Goal: Find contact information: Find contact information

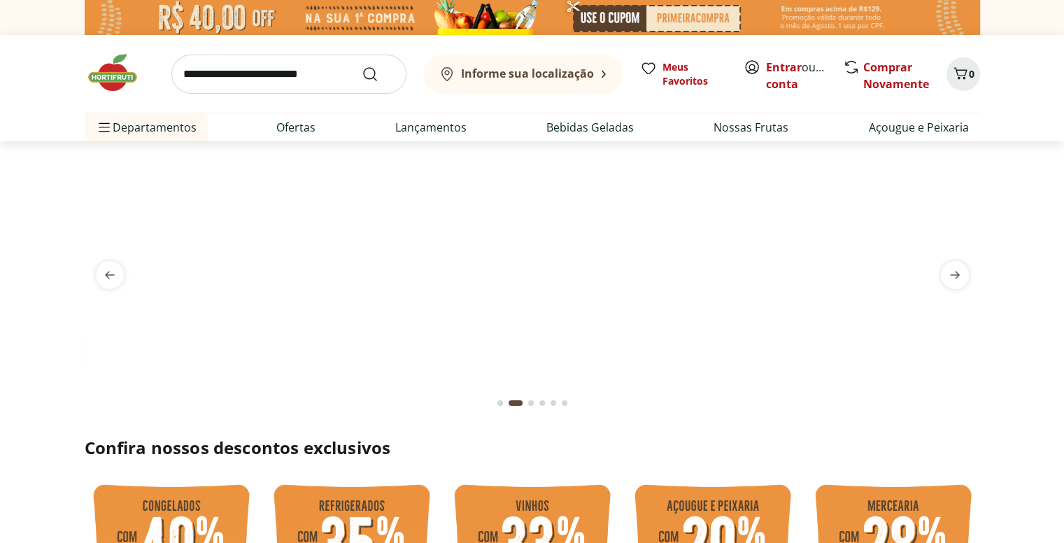
click at [896, 446] on h2 "Confira nossos descontos exclusivos" at bounding box center [533, 448] width 896 height 22
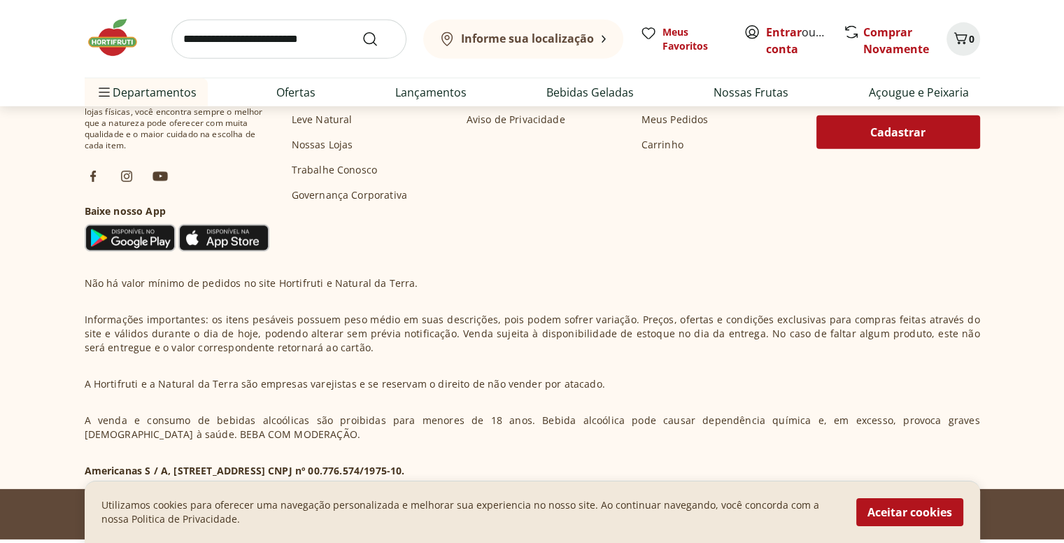
scroll to position [4326, 0]
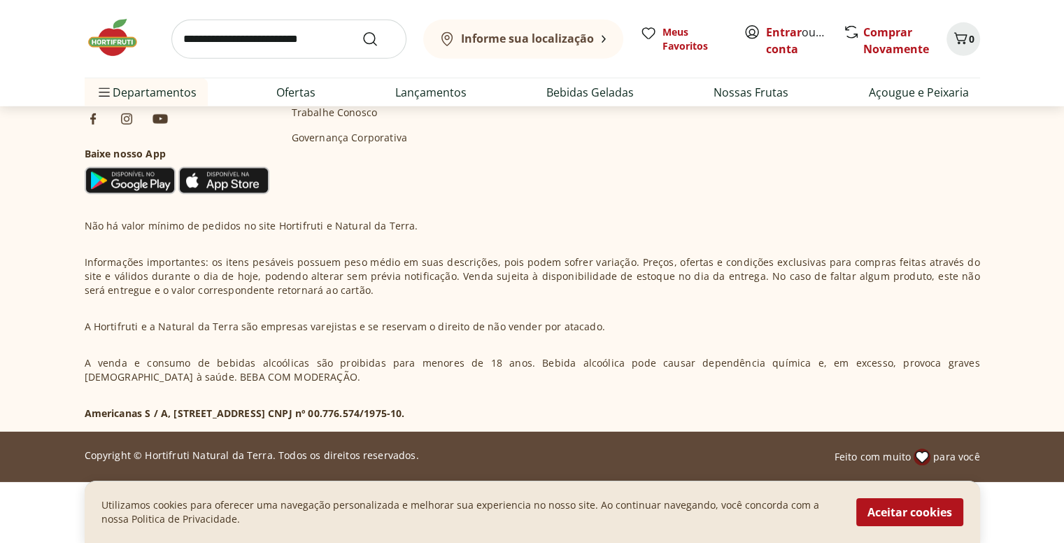
click at [913, 509] on button "Aceitar cookies" at bounding box center [910, 512] width 107 height 28
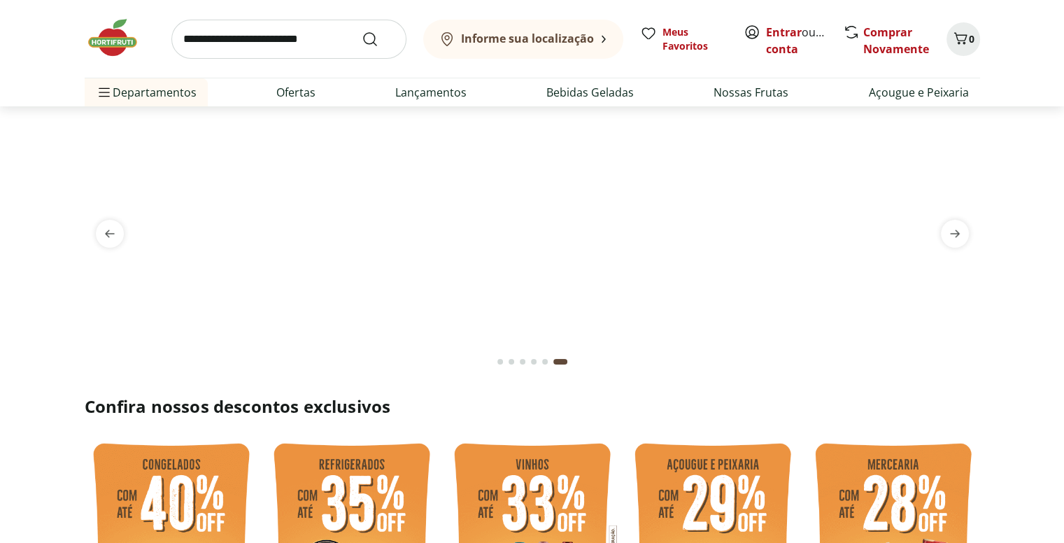
scroll to position [0, 0]
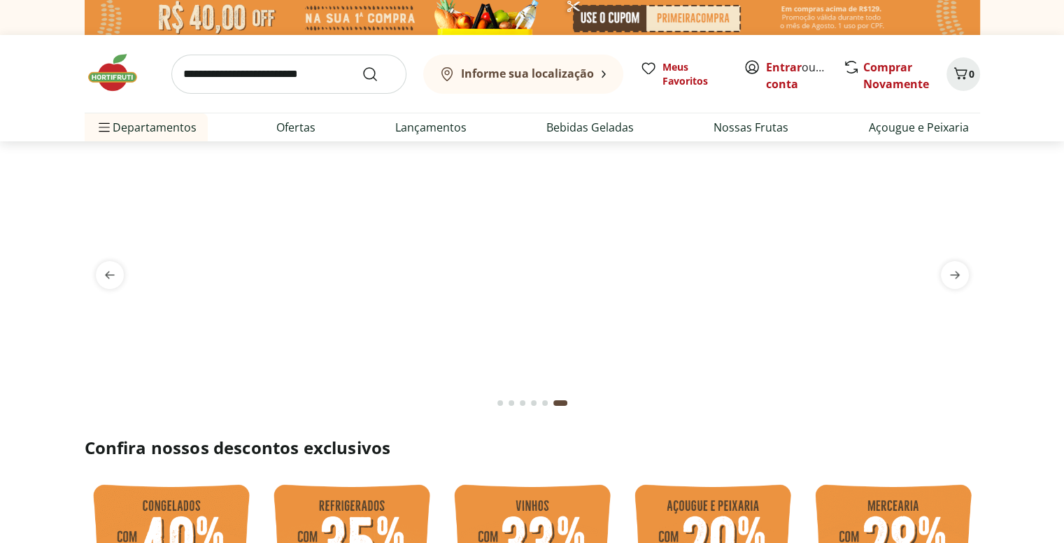
click at [118, 76] on img at bounding box center [120, 73] width 70 height 42
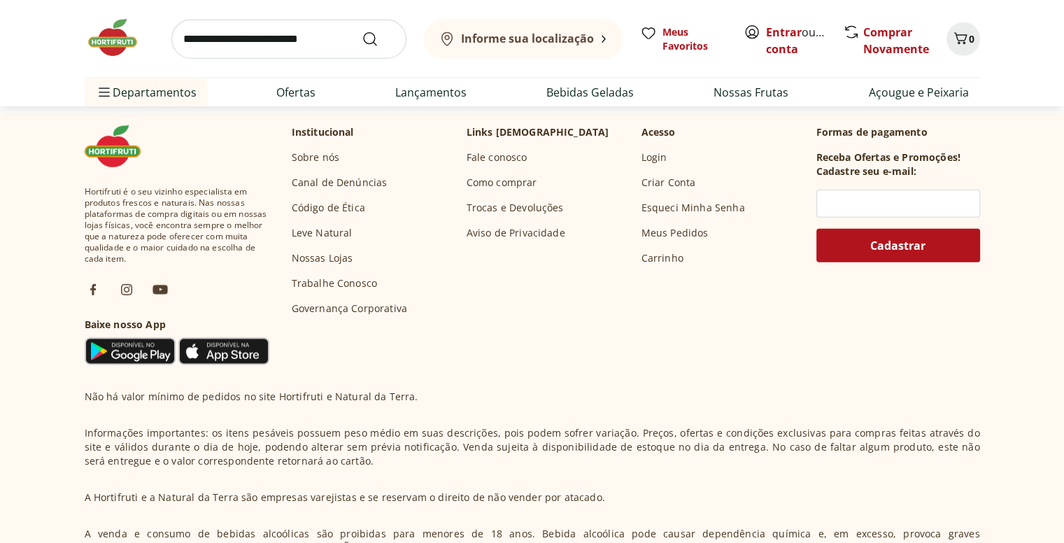
scroll to position [4124, 0]
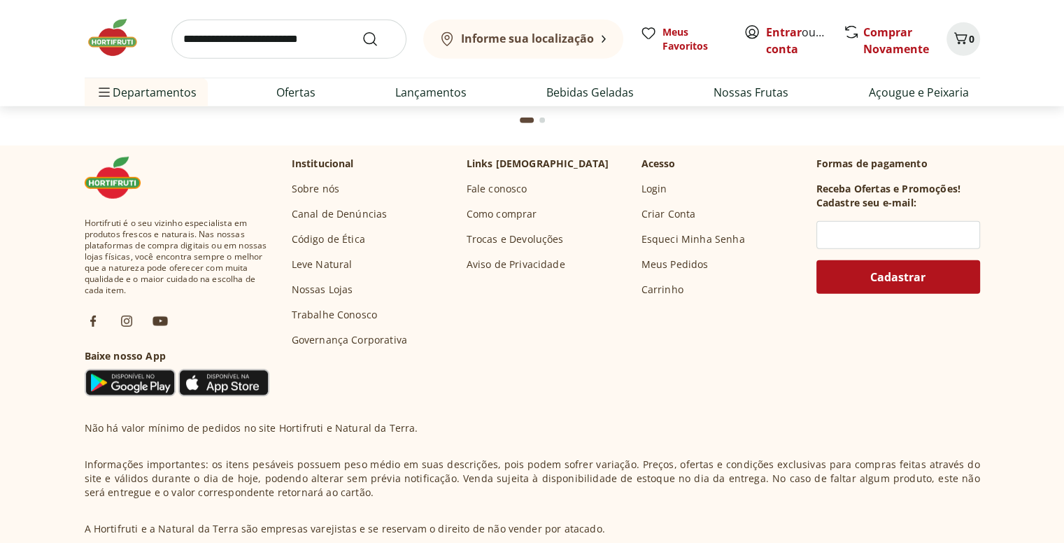
click at [512, 191] on link "Fale conosco" at bounding box center [497, 189] width 61 height 14
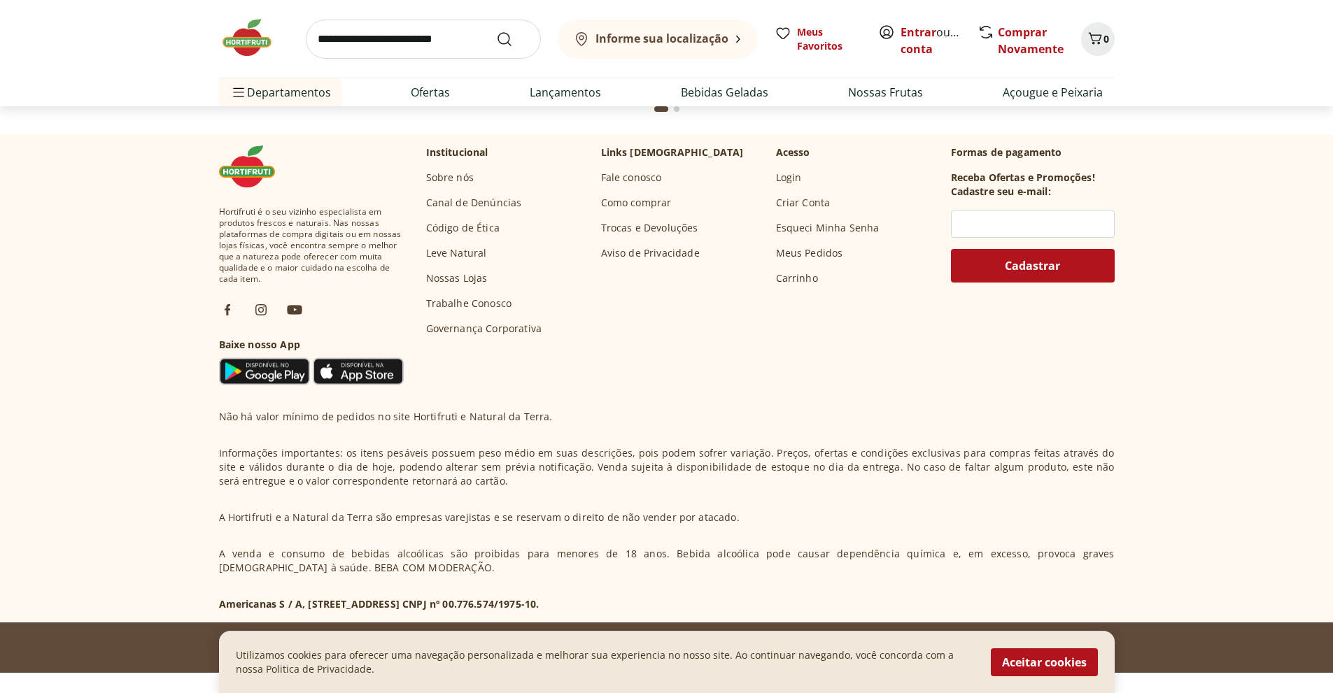
scroll to position [4177, 0]
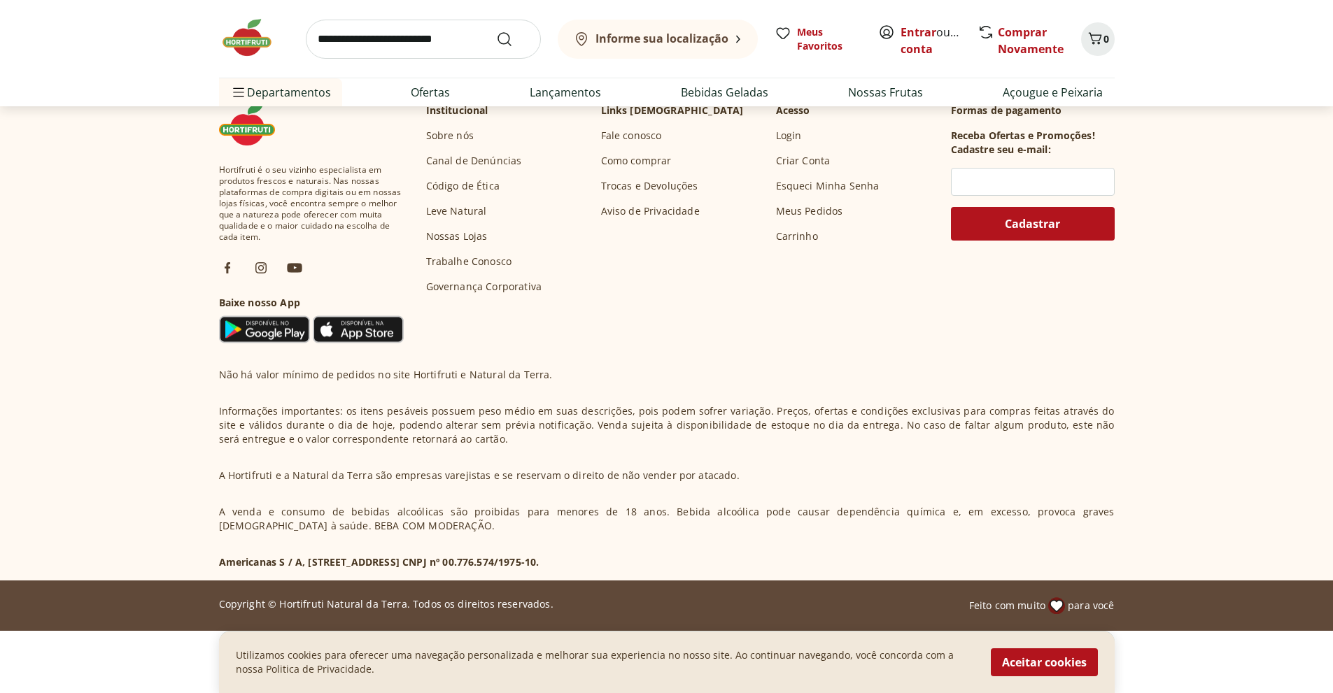
drag, startPoint x: 673, startPoint y: 563, endPoint x: 581, endPoint y: 558, distance: 92.5
click at [540, 558] on p "Americanas S / A, [STREET_ADDRESS] CNPJ nº 00.776.574/1975-10." at bounding box center [379, 563] width 320 height 14
copy p "00.776.574/1975-10"
